Goal: Information Seeking & Learning: Understand process/instructions

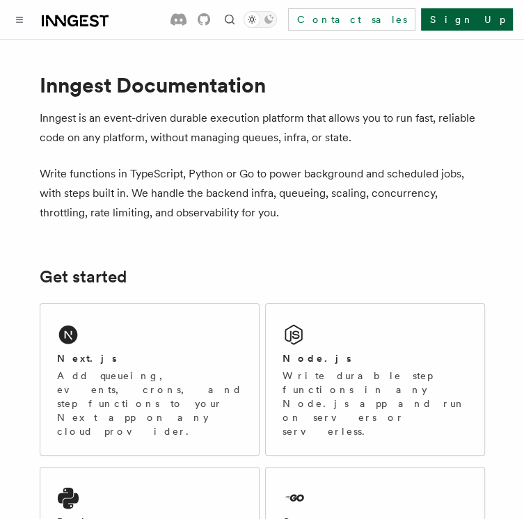
click at [468, 17] on link "Sign Up" at bounding box center [467, 19] width 92 height 22
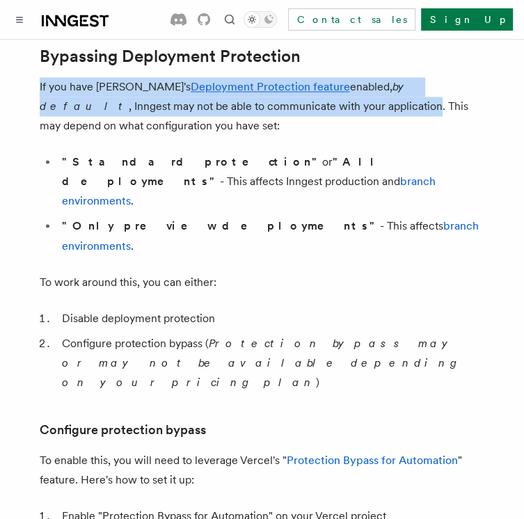
drag, startPoint x: 37, startPoint y: 104, endPoint x: 265, endPoint y: 124, distance: 229.1
click at [265, 124] on article "Platform Deployment Cloud Providers Setup Vercel Inngest enables you to host yo…" at bounding box center [262, 435] width 490 height 2882
copy p "If you have Vercel's Deployment Protection feature enabled, by default , Innges…"
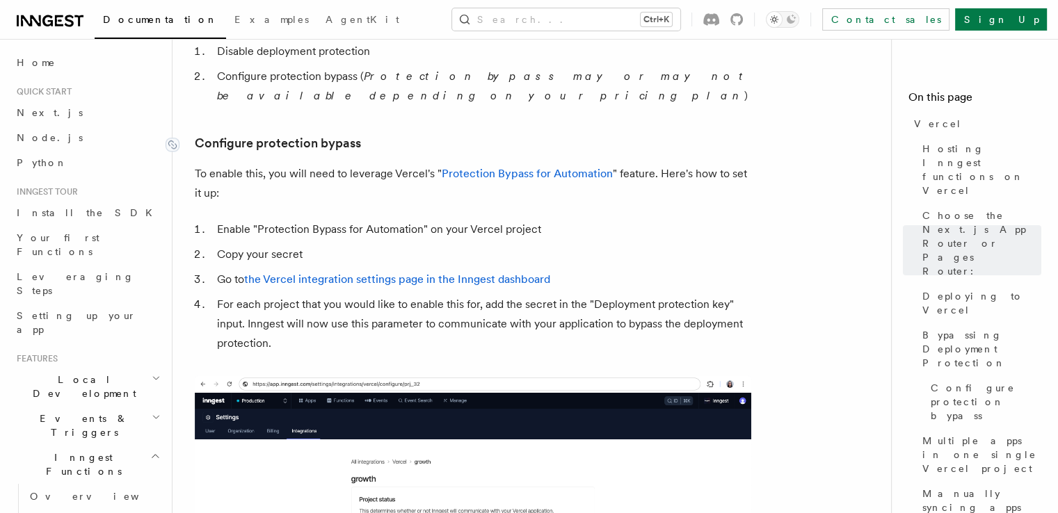
scroll to position [1257, 0]
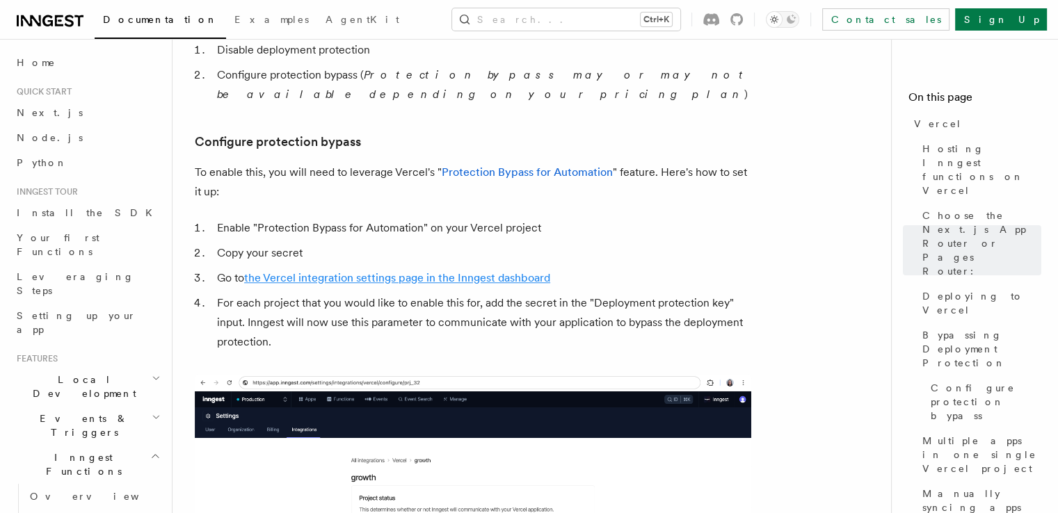
click at [326, 271] on link "the Vercel integration settings page in the Inngest dashboard" at bounding box center [397, 277] width 306 height 13
